Goal: Information Seeking & Learning: Learn about a topic

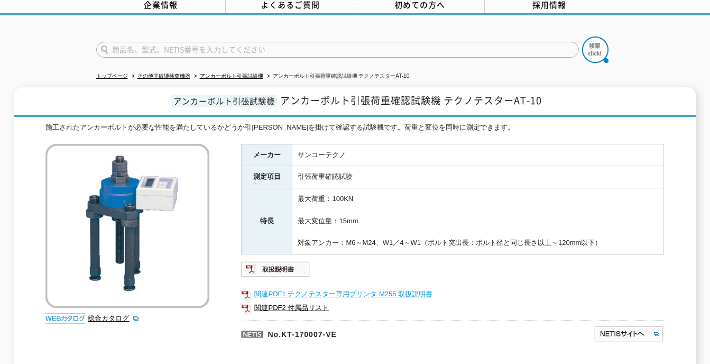
scroll to position [204, 0]
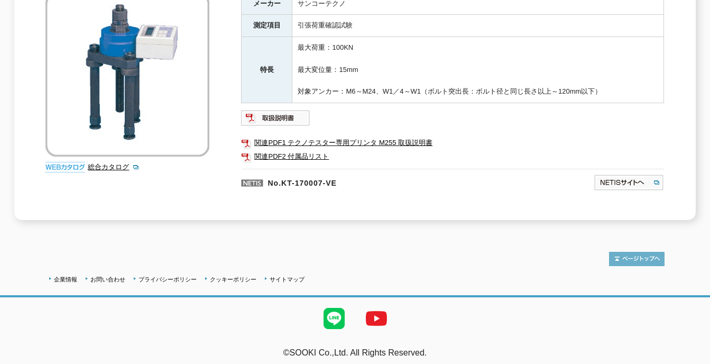
click at [626, 254] on img at bounding box center [637, 259] width 56 height 14
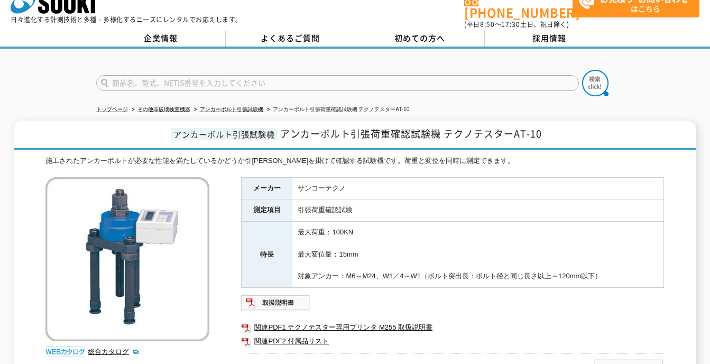
scroll to position [0, 0]
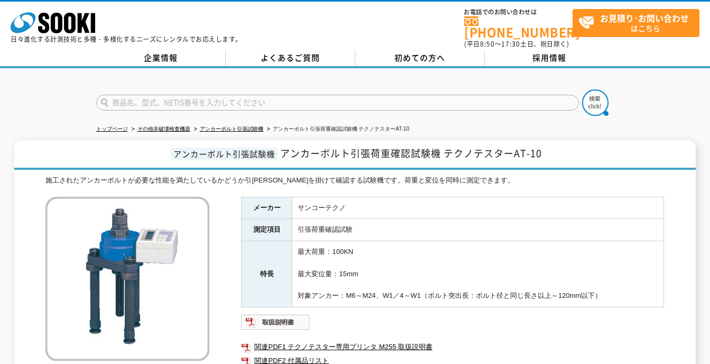
click at [248, 97] on input "text" at bounding box center [337, 103] width 483 height 16
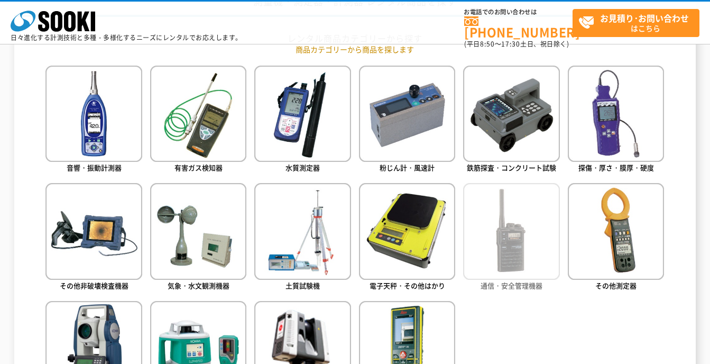
scroll to position [529, 0]
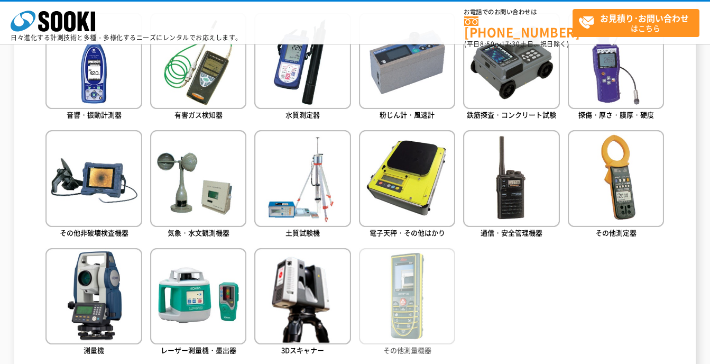
click at [406, 303] on img at bounding box center [407, 296] width 96 height 96
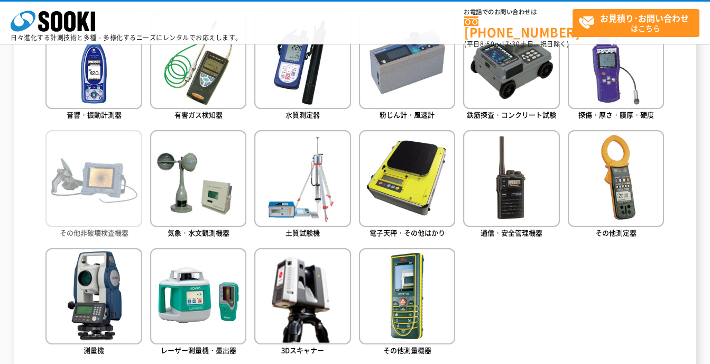
click at [101, 206] on img at bounding box center [93, 178] width 96 height 96
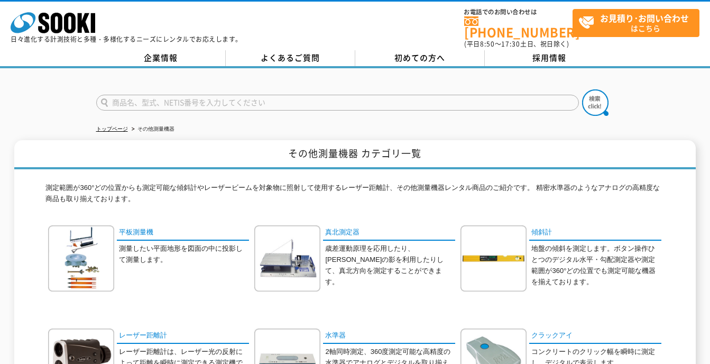
scroll to position [106, 0]
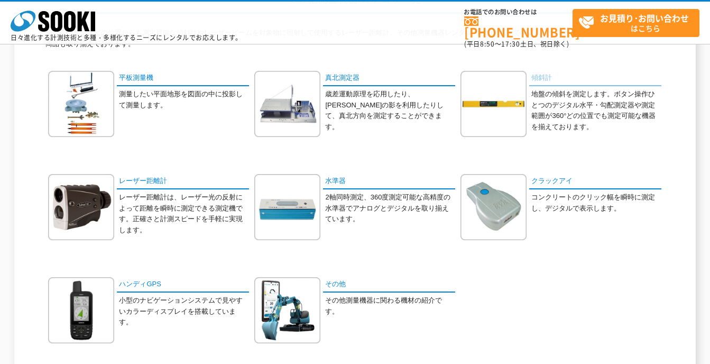
click at [544, 77] on link "傾斜計" at bounding box center [595, 78] width 132 height 15
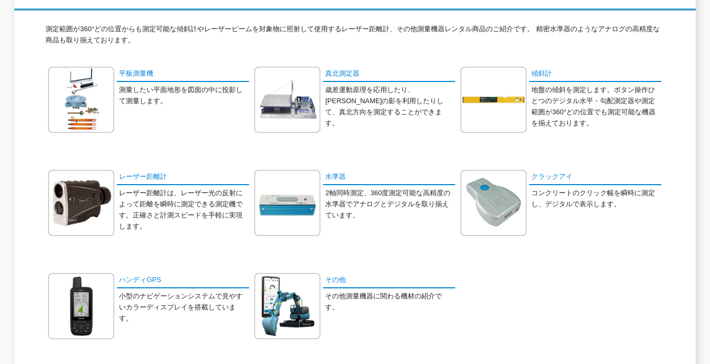
scroll to position [0, 0]
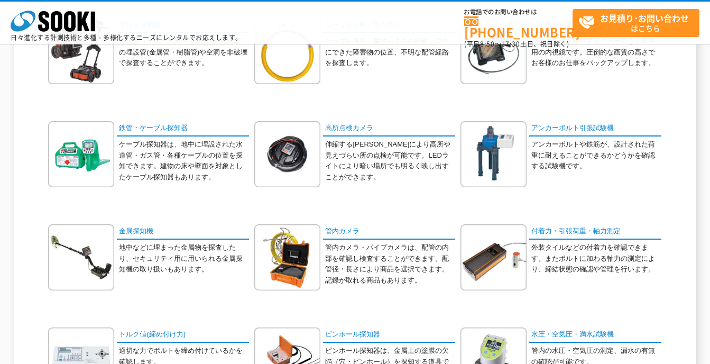
scroll to position [212, 0]
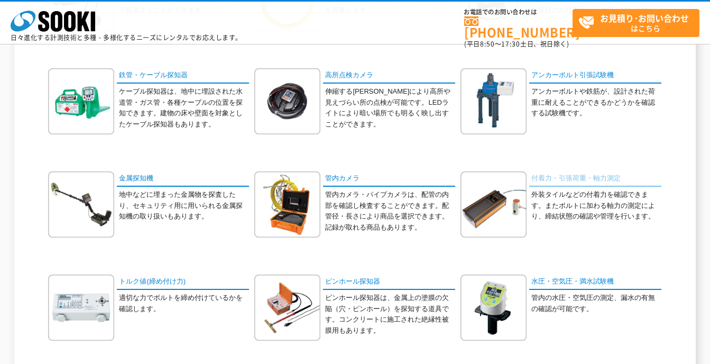
click at [562, 180] on link "付着力・引張荷重・軸力測定" at bounding box center [595, 178] width 132 height 15
